Goal: Task Accomplishment & Management: Complete application form

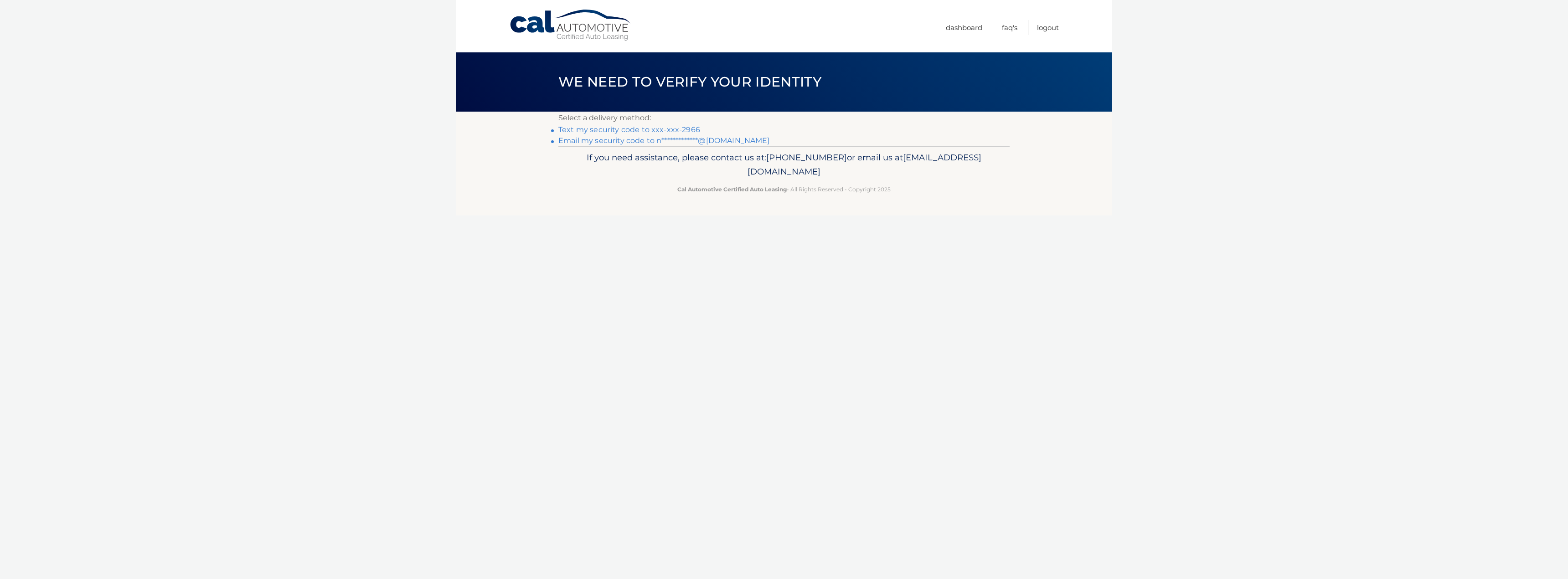
click at [621, 142] on link "**********" at bounding box center [663, 140] width 211 height 9
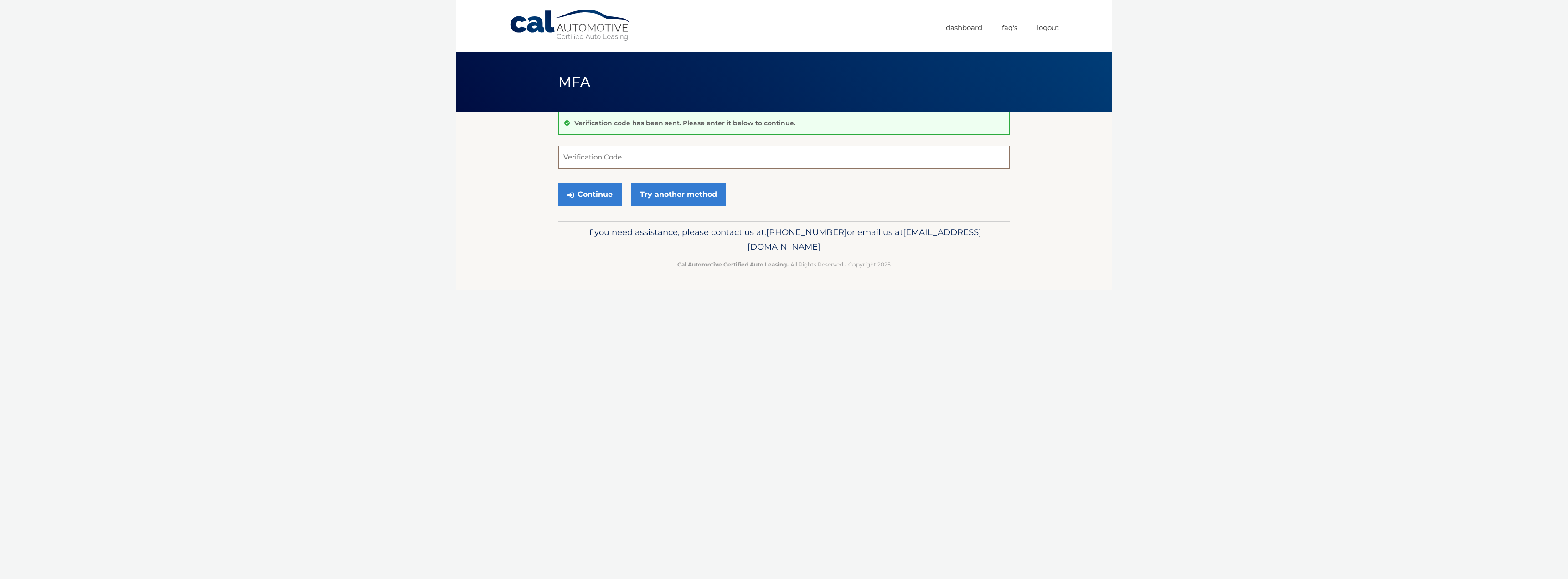
click at [625, 157] on input "Verification Code" at bounding box center [783, 157] width 451 height 23
type input "521095"
click at [567, 193] on button "Continue" at bounding box center [590, 194] width 63 height 23
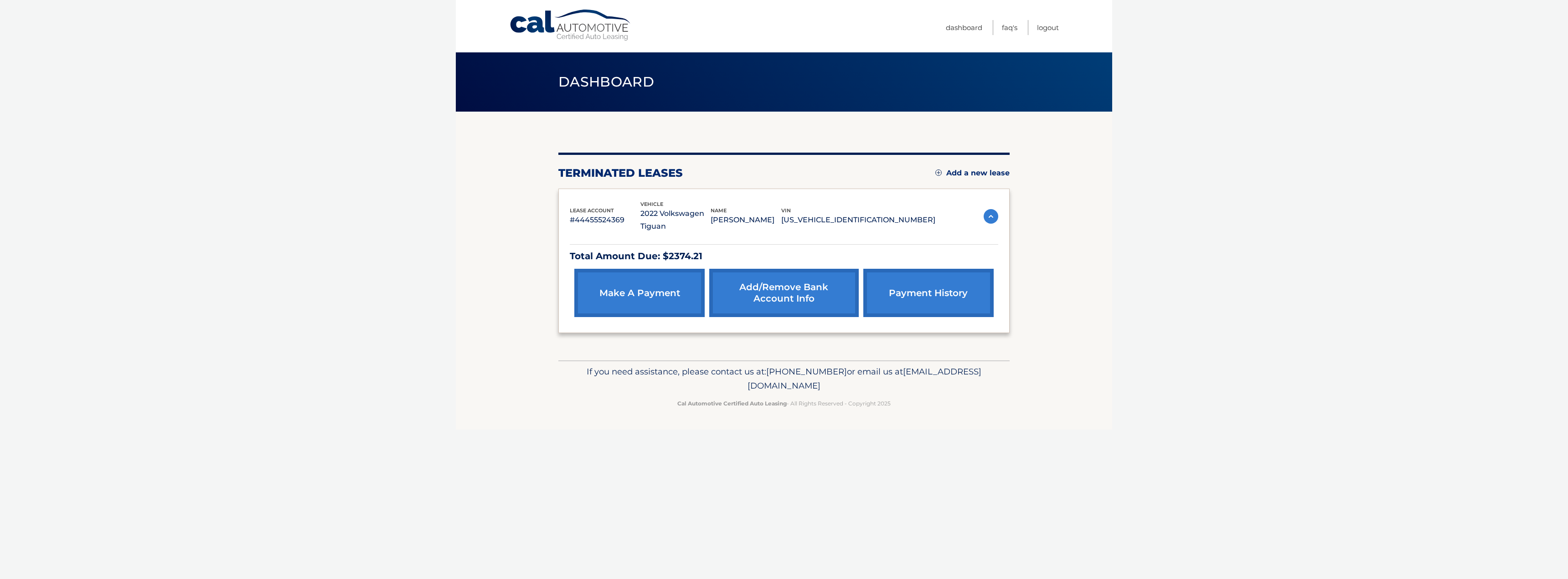
click at [987, 175] on link "Add a new lease" at bounding box center [973, 173] width 74 height 9
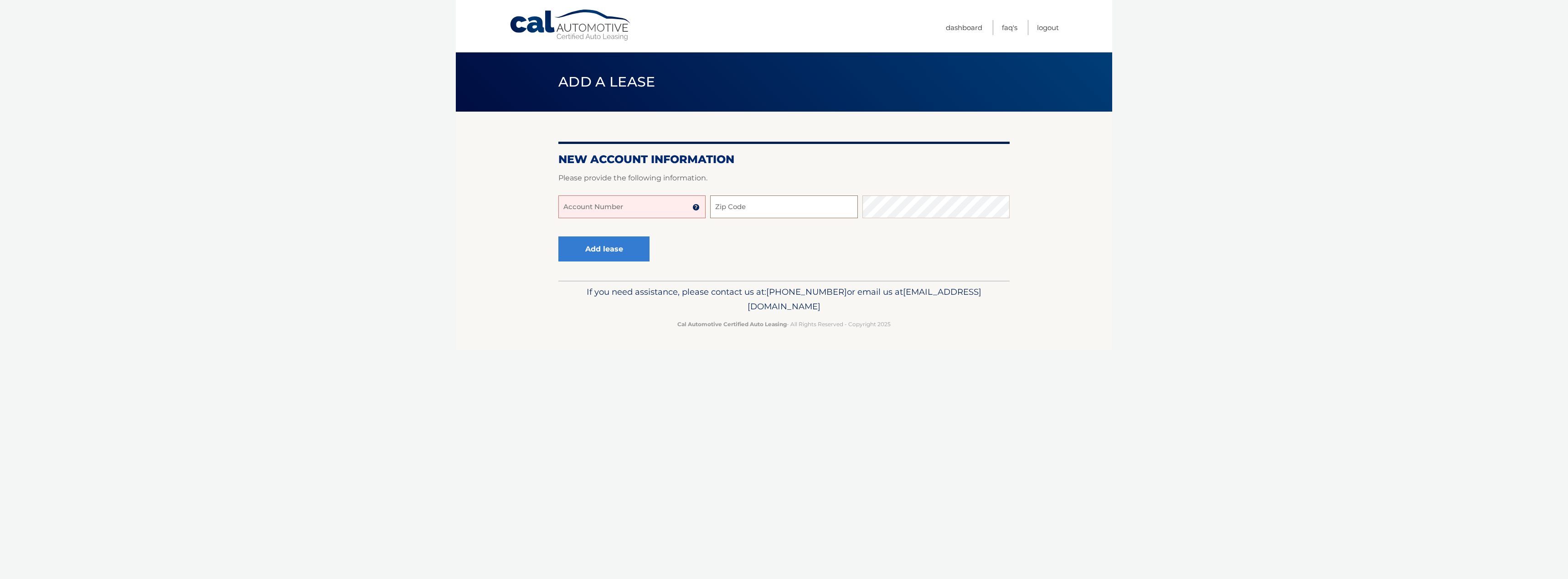
click at [788, 204] on input "Zip Code" at bounding box center [784, 206] width 147 height 23
type input "33321"
click at [657, 207] on input "Account Number" at bounding box center [632, 206] width 147 height 23
click at [696, 207] on img at bounding box center [696, 207] width 7 height 7
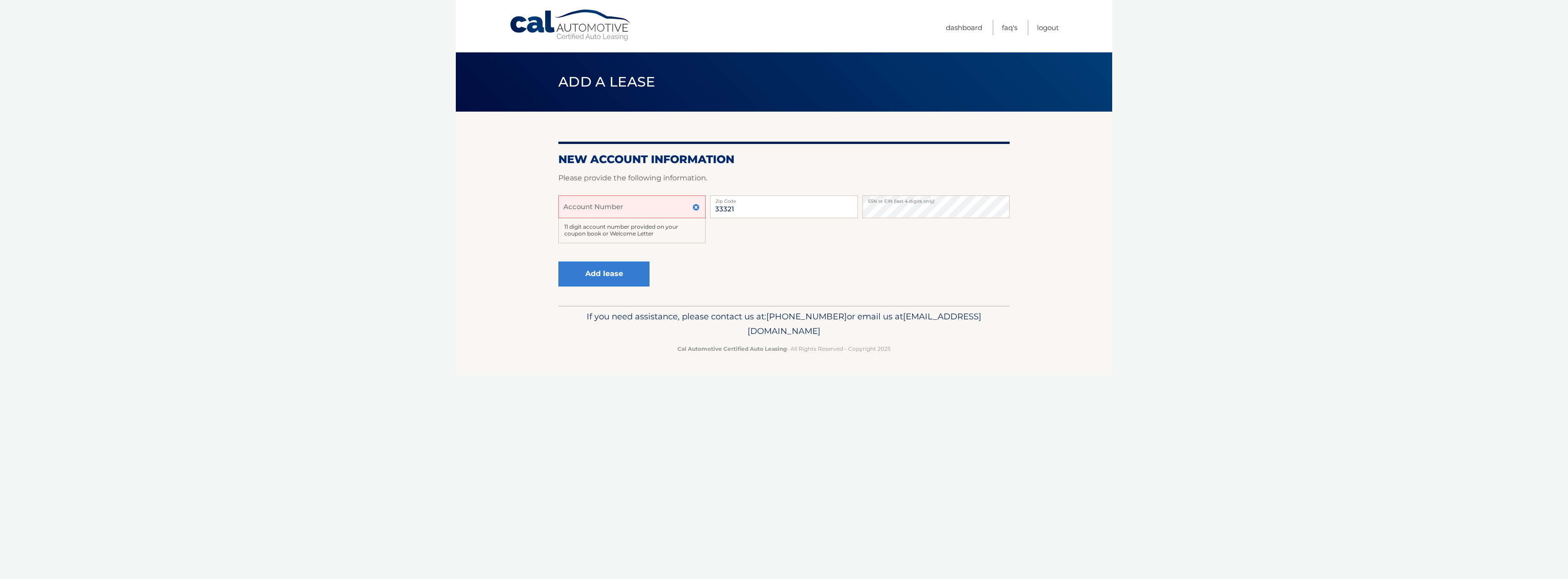
click at [696, 207] on img at bounding box center [696, 207] width 7 height 7
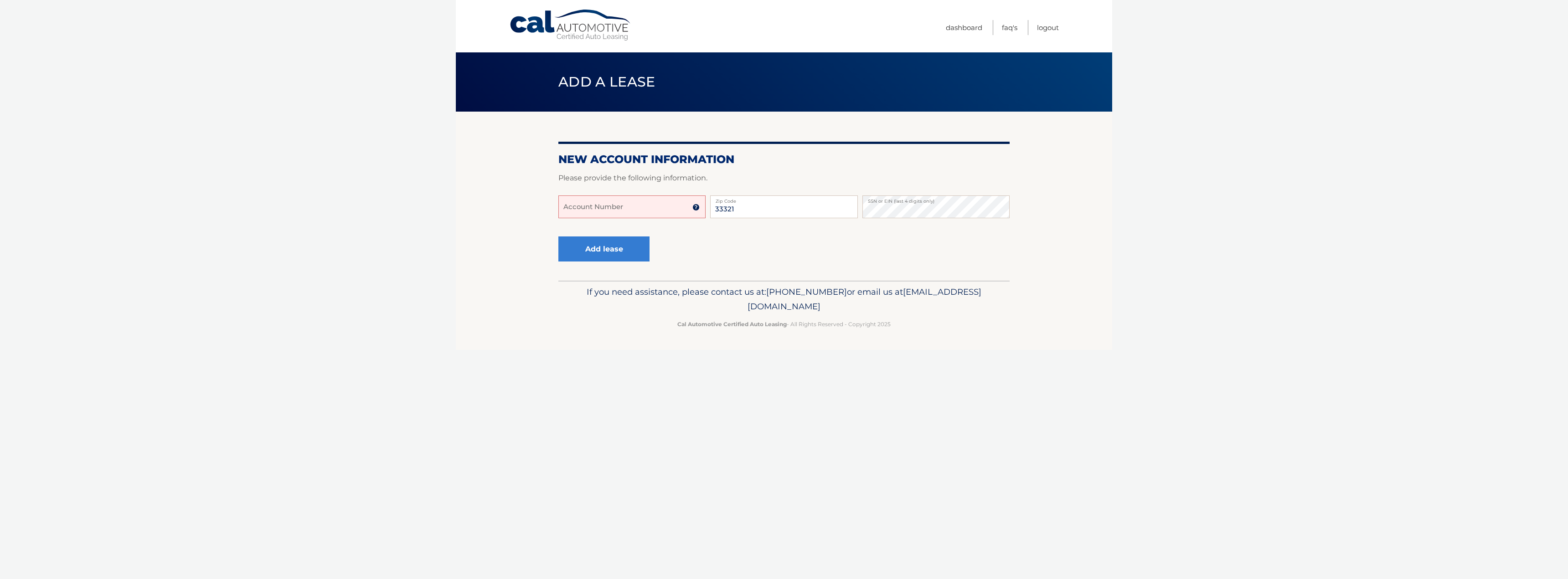
click at [415, 216] on body "Cal Automotive Menu Dashboard FAQ's Logout" at bounding box center [784, 290] width 1568 height 579
